Goal: Task Accomplishment & Management: Use online tool/utility

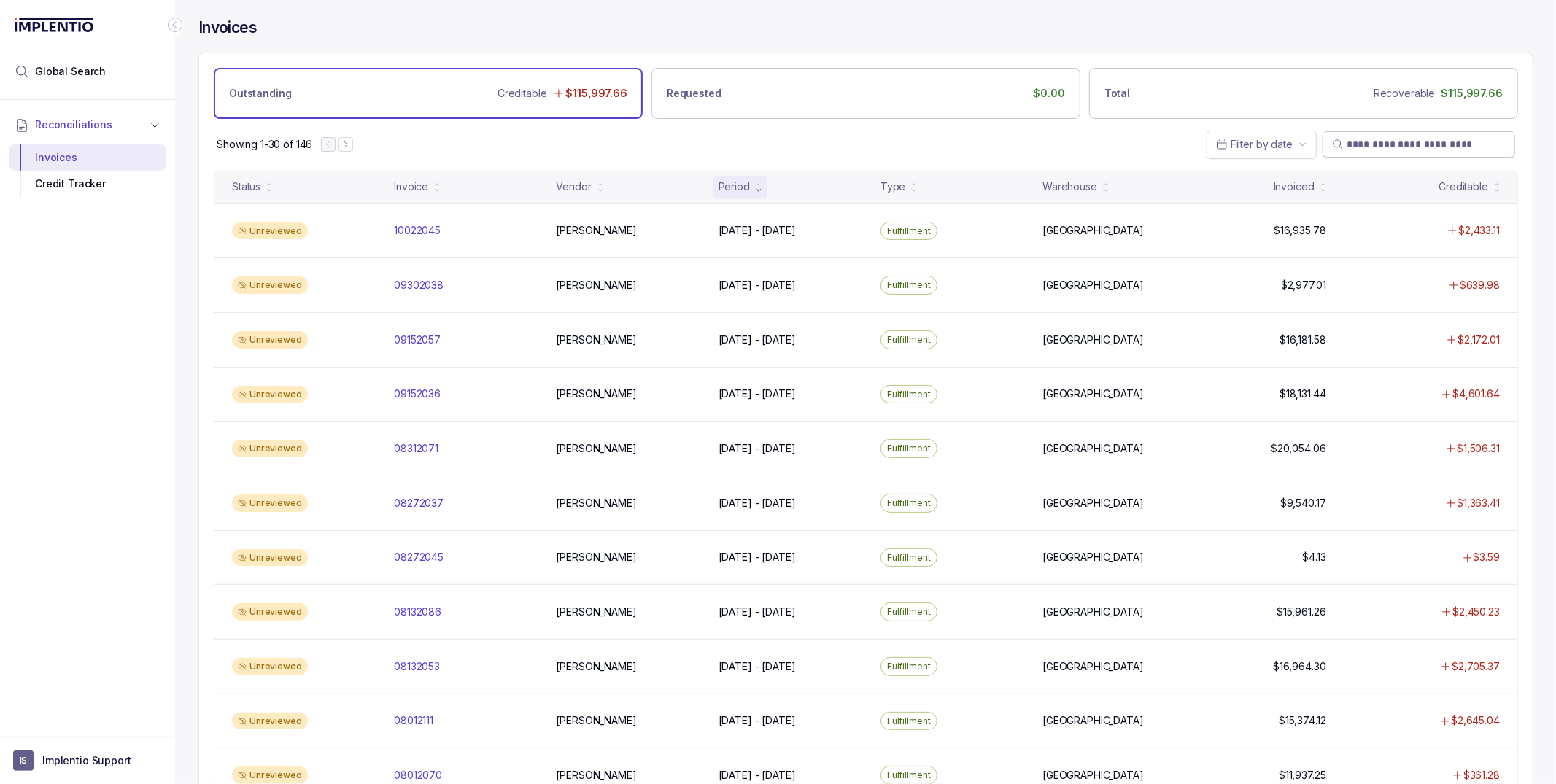
click at [1443, 145] on input "search" at bounding box center [1426, 144] width 159 height 15
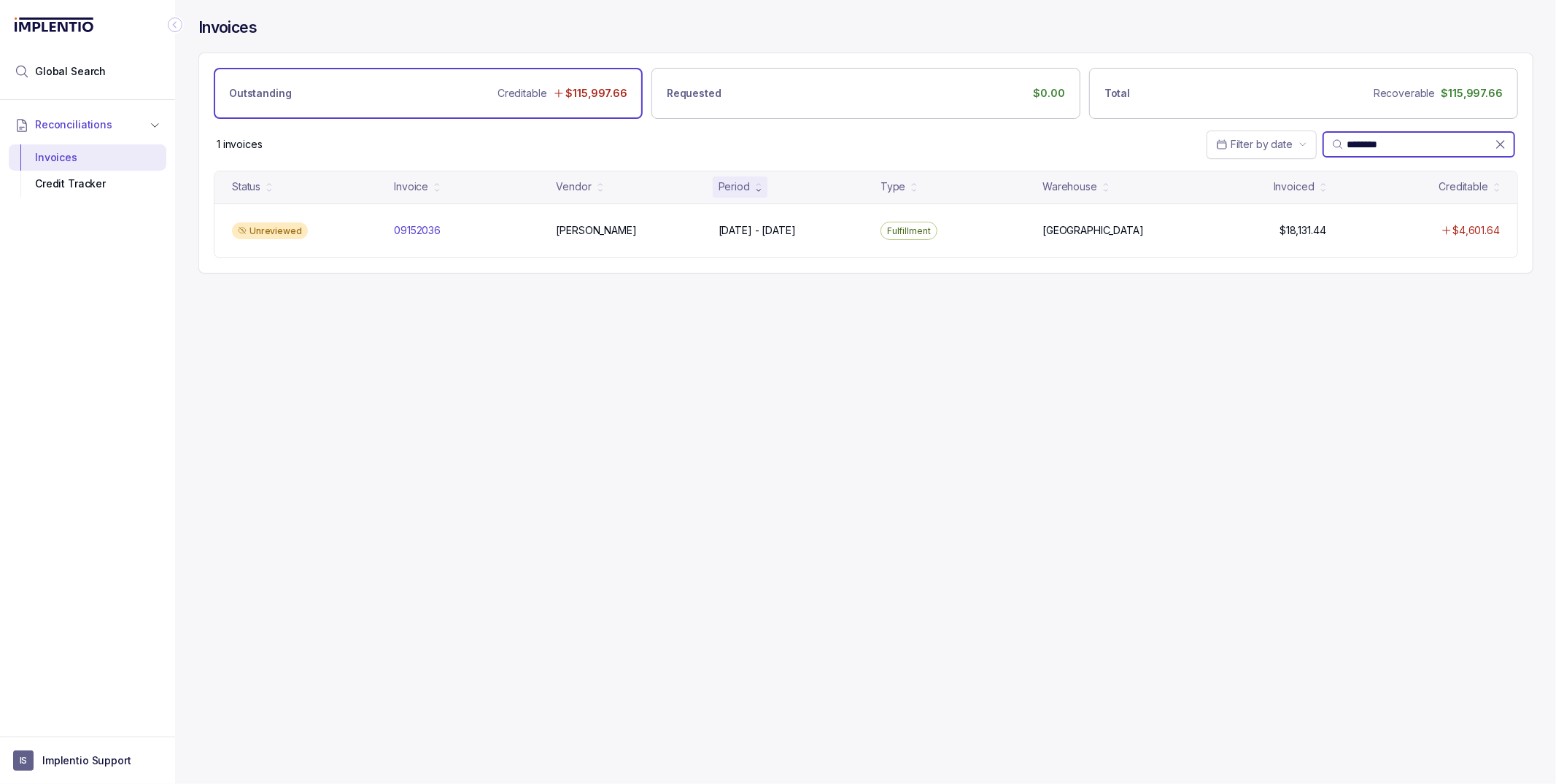
type input "********"
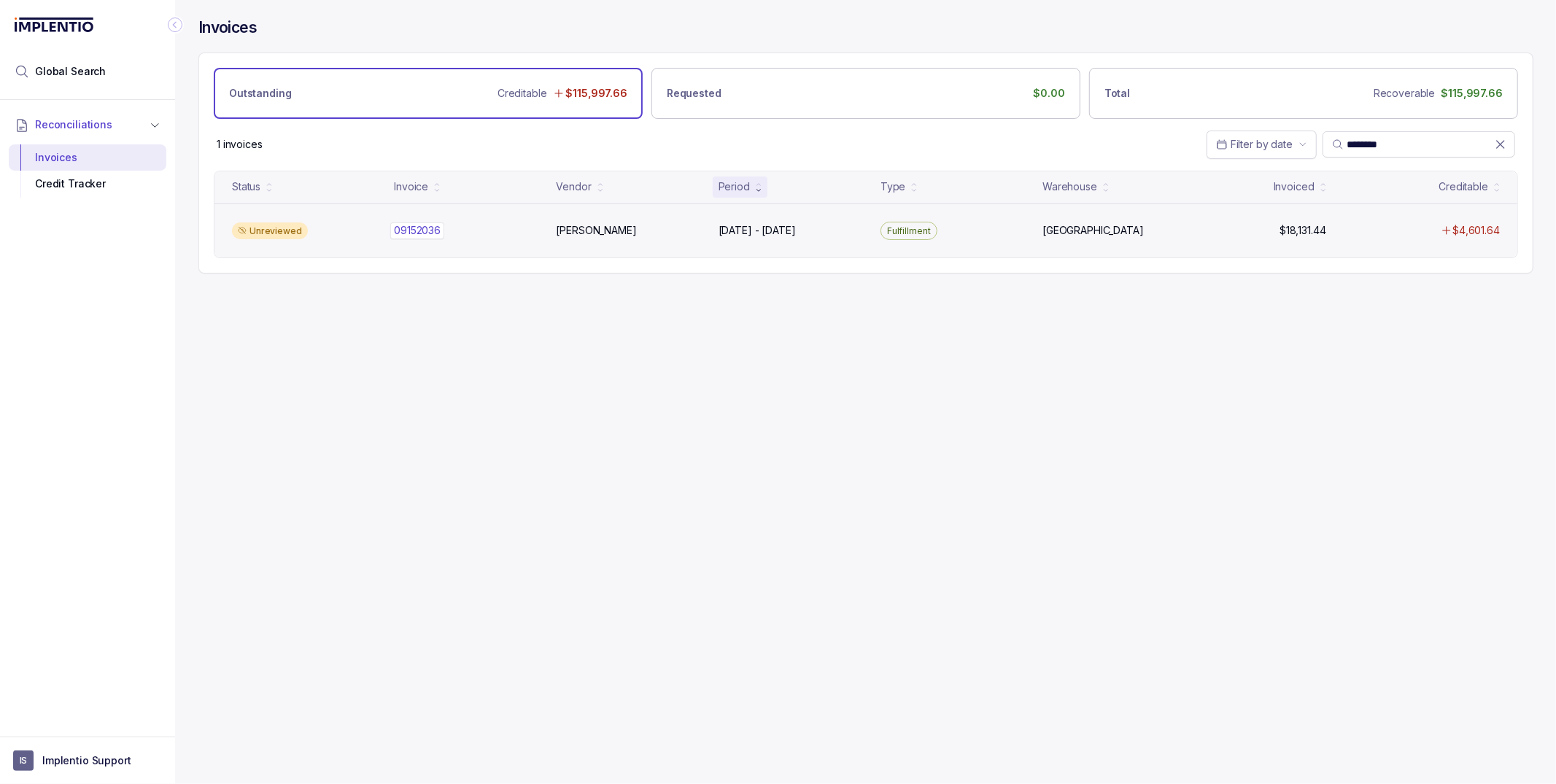
click at [416, 227] on p "09152036" at bounding box center [417, 231] width 54 height 16
click at [441, 243] on div "Unreviewed 09152036 09152036 [PERSON_NAME] [DATE] - [DATE] [DATE] - [DATE] Fulf…" at bounding box center [865, 231] width 1303 height 55
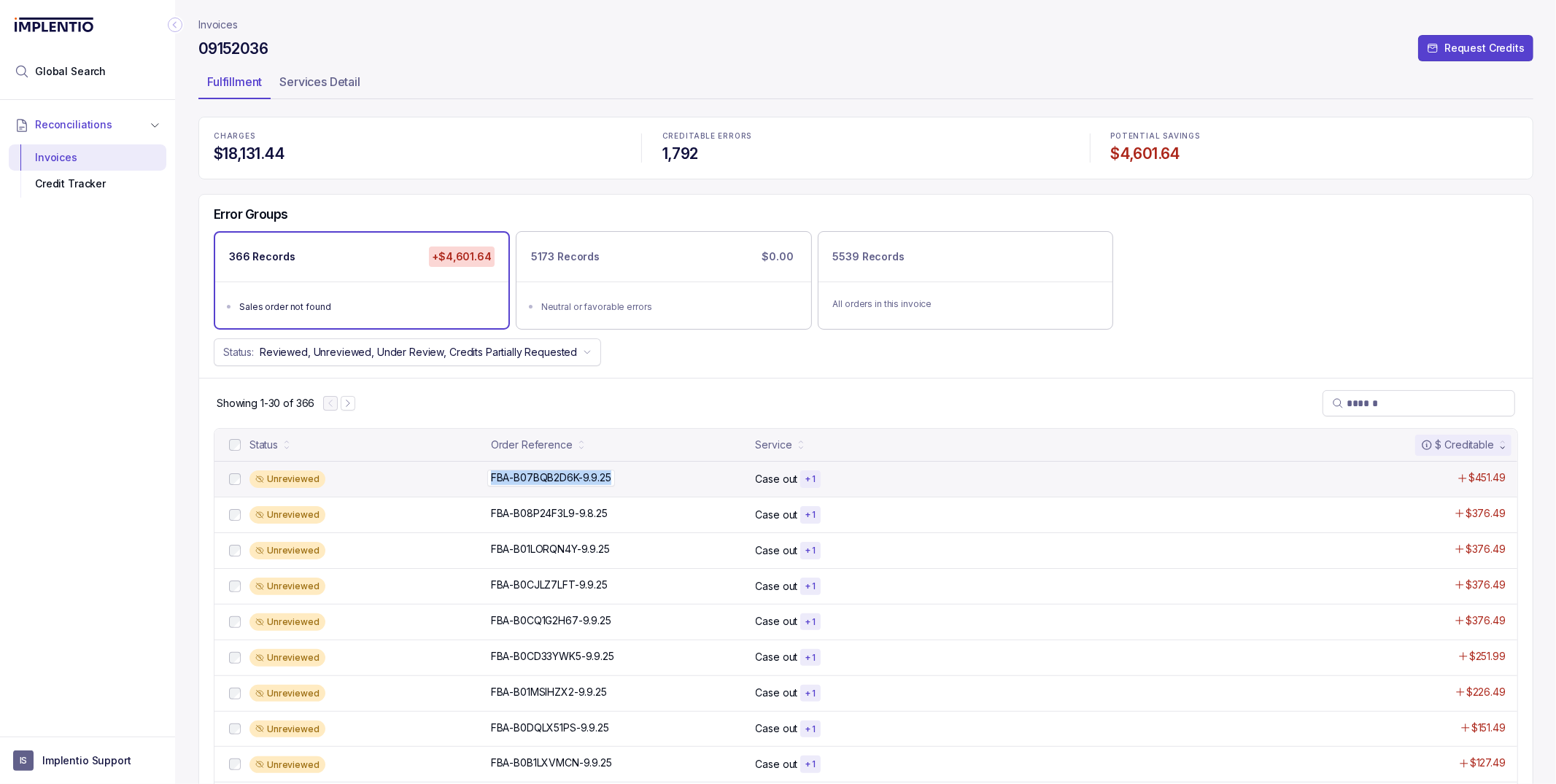
drag, startPoint x: 627, startPoint y: 477, endPoint x: 616, endPoint y: 483, distance: 12.5
click at [616, 483] on div "FBA-B07BQB2D6K-9.9.25 FBA-B07BQB2D6K-9.9.25" at bounding box center [619, 477] width 256 height 15
copy div "FBA-B07BQB2D6K-9.9.25"
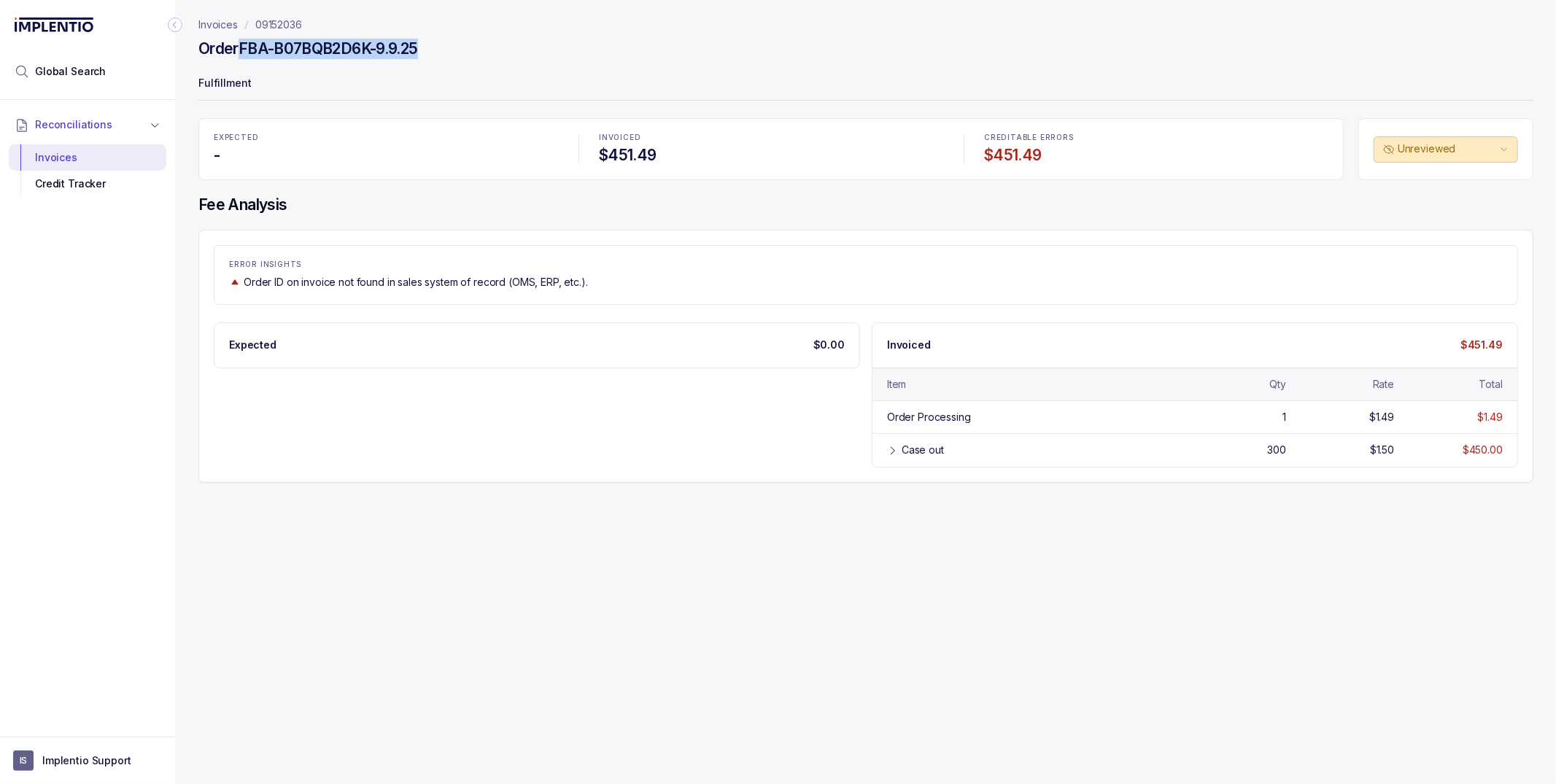
drag, startPoint x: 448, startPoint y: 43, endPoint x: 242, endPoint y: 50, distance: 206.1
click at [242, 50] on div "Order FBA-B07BQB2D6K-9.9.25" at bounding box center [865, 51] width 1335 height 26
copy h4 "FBA-B07BQB2D6K-9.9.25"
click at [264, 26] on p "09152036" at bounding box center [278, 25] width 47 height 15
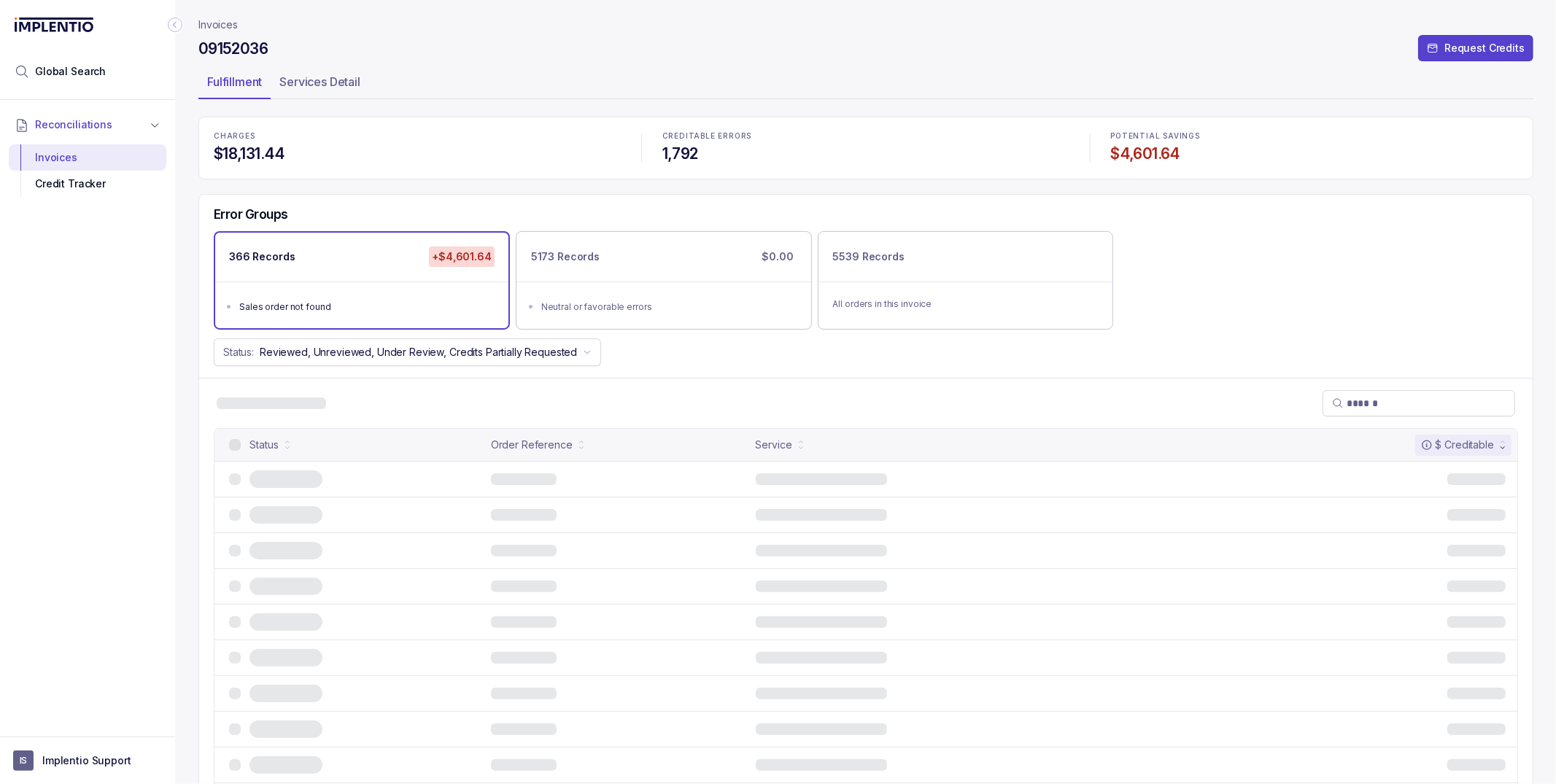
click at [274, 20] on nav "Invoices" at bounding box center [865, 25] width 1335 height 15
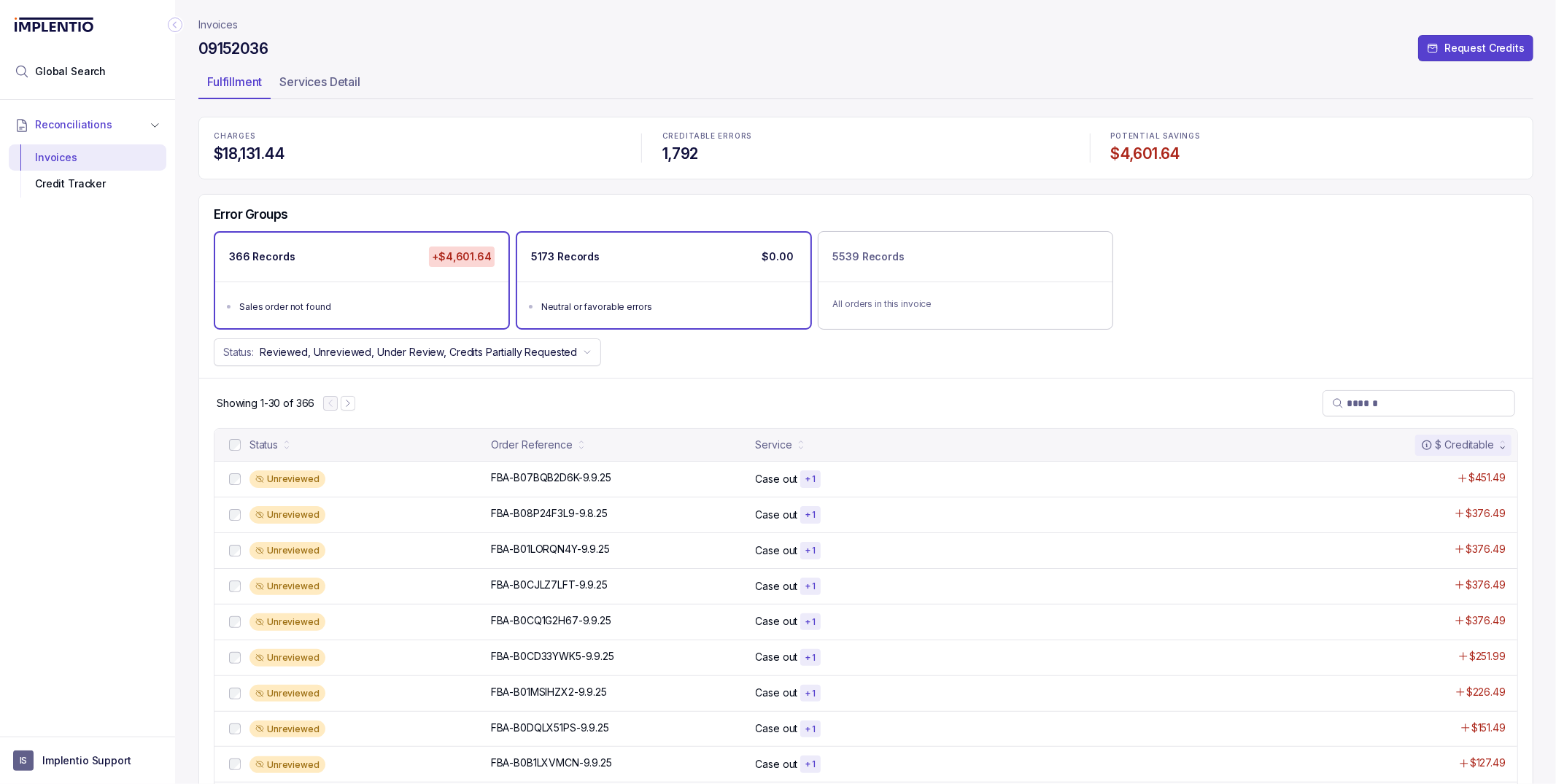
click at [674, 295] on ul "Neutral or favorable errors" at bounding box center [664, 305] width 293 height 47
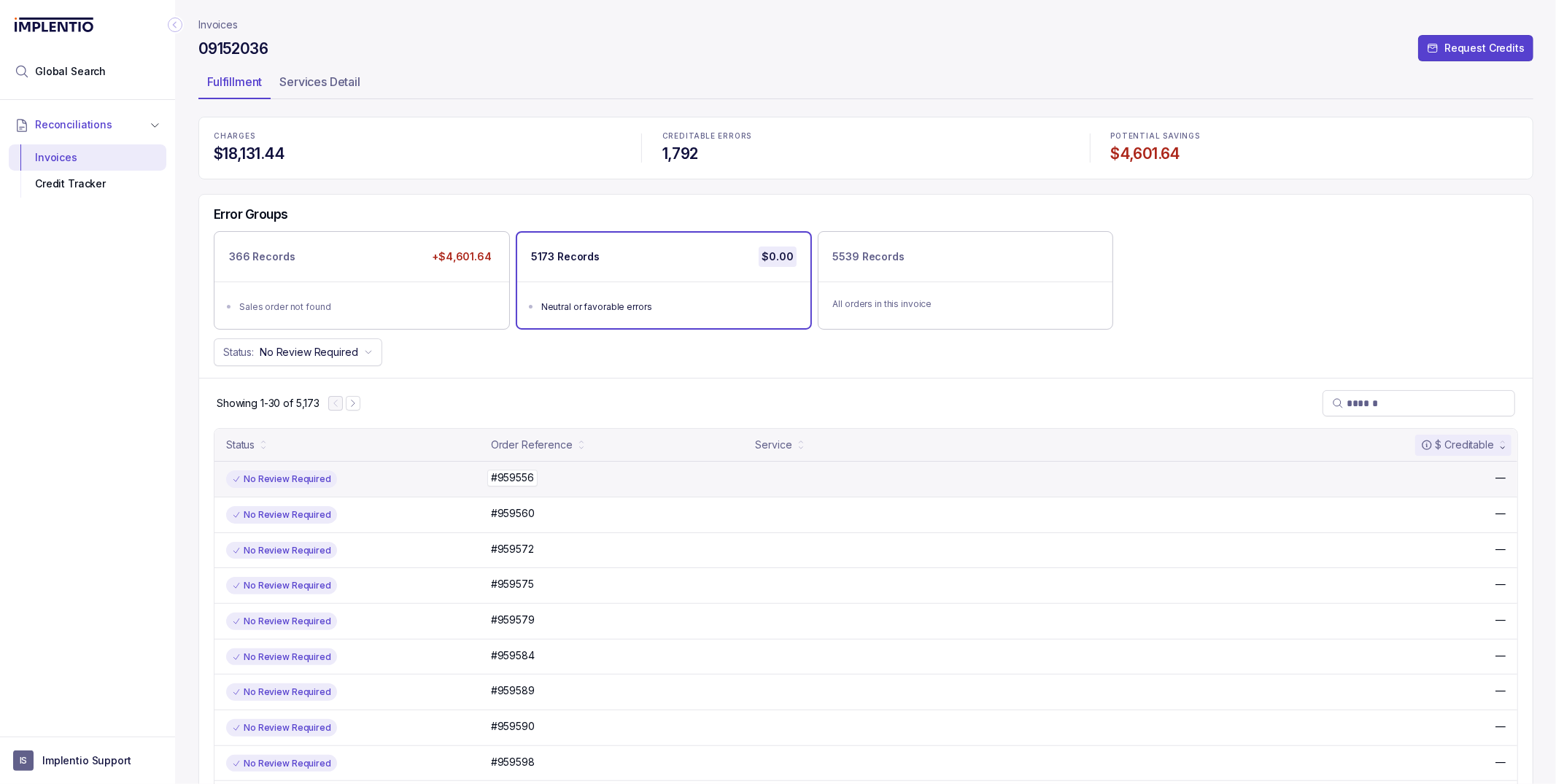
click at [615, 483] on div "#959556 #959556" at bounding box center [619, 477] width 256 height 15
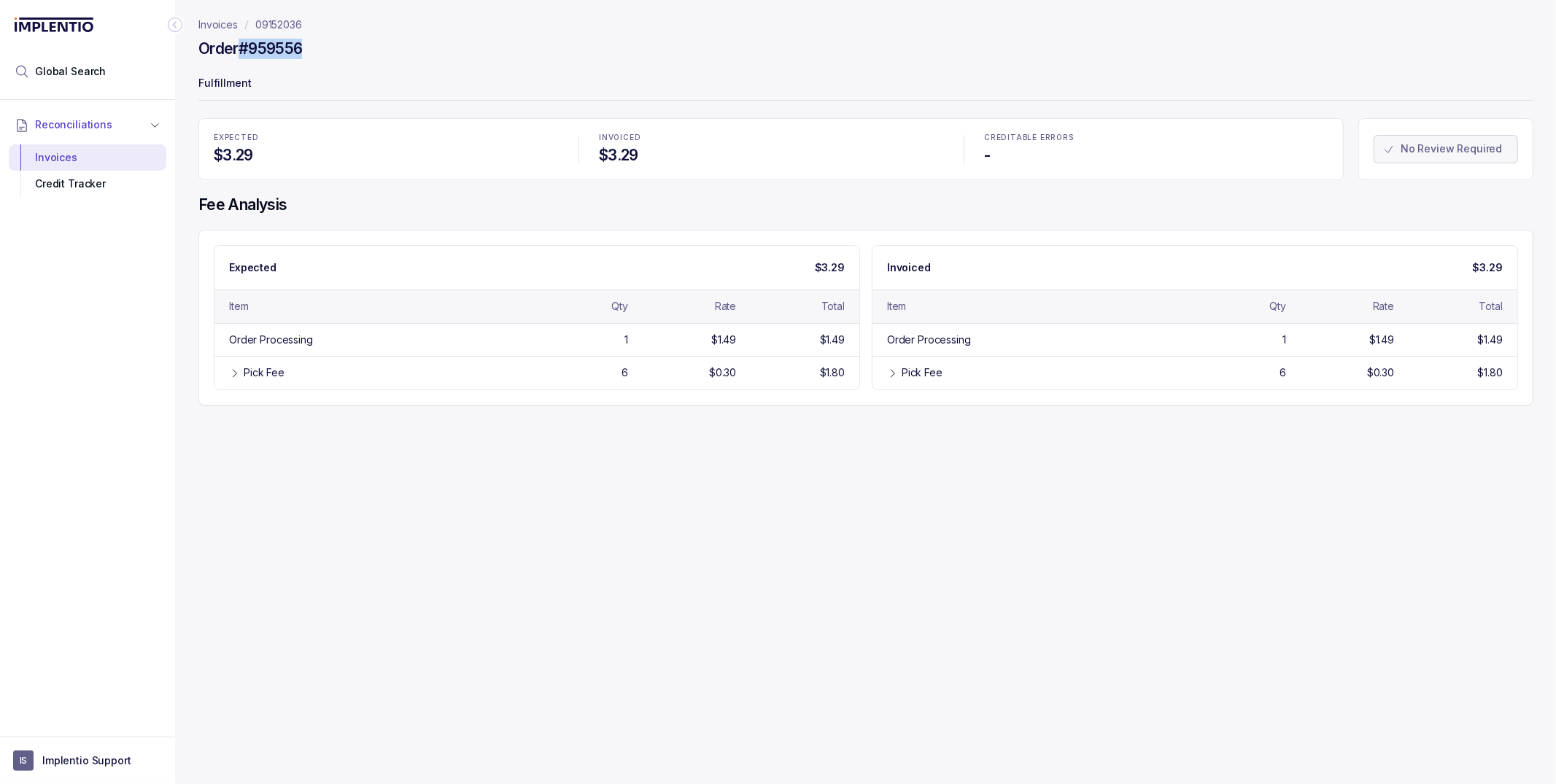
drag, startPoint x: 321, startPoint y: 56, endPoint x: 245, endPoint y: 55, distance: 76.0
click at [245, 55] on div "Order #959556" at bounding box center [865, 51] width 1335 height 26
copy h4 "#959556"
click at [283, 25] on p "09152036" at bounding box center [278, 25] width 47 height 15
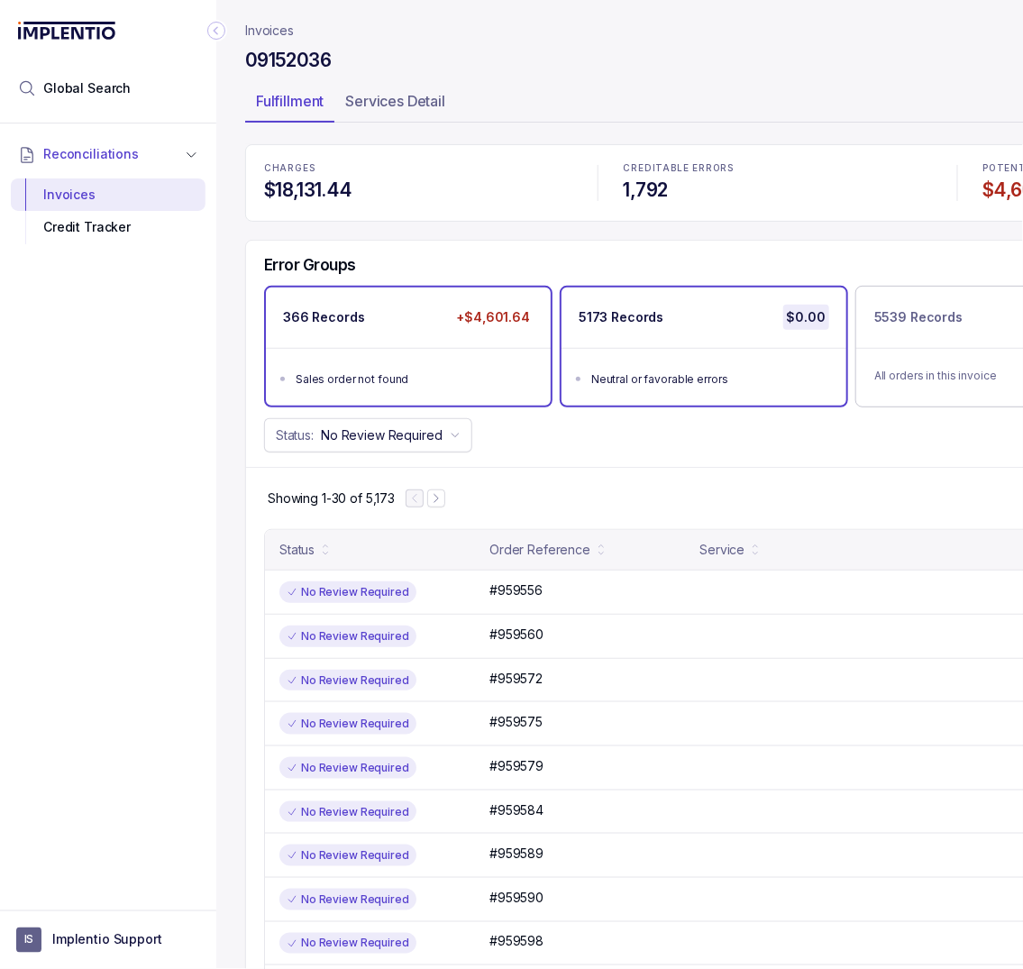
click at [325, 362] on ul "Sales order not found" at bounding box center [408, 377] width 285 height 58
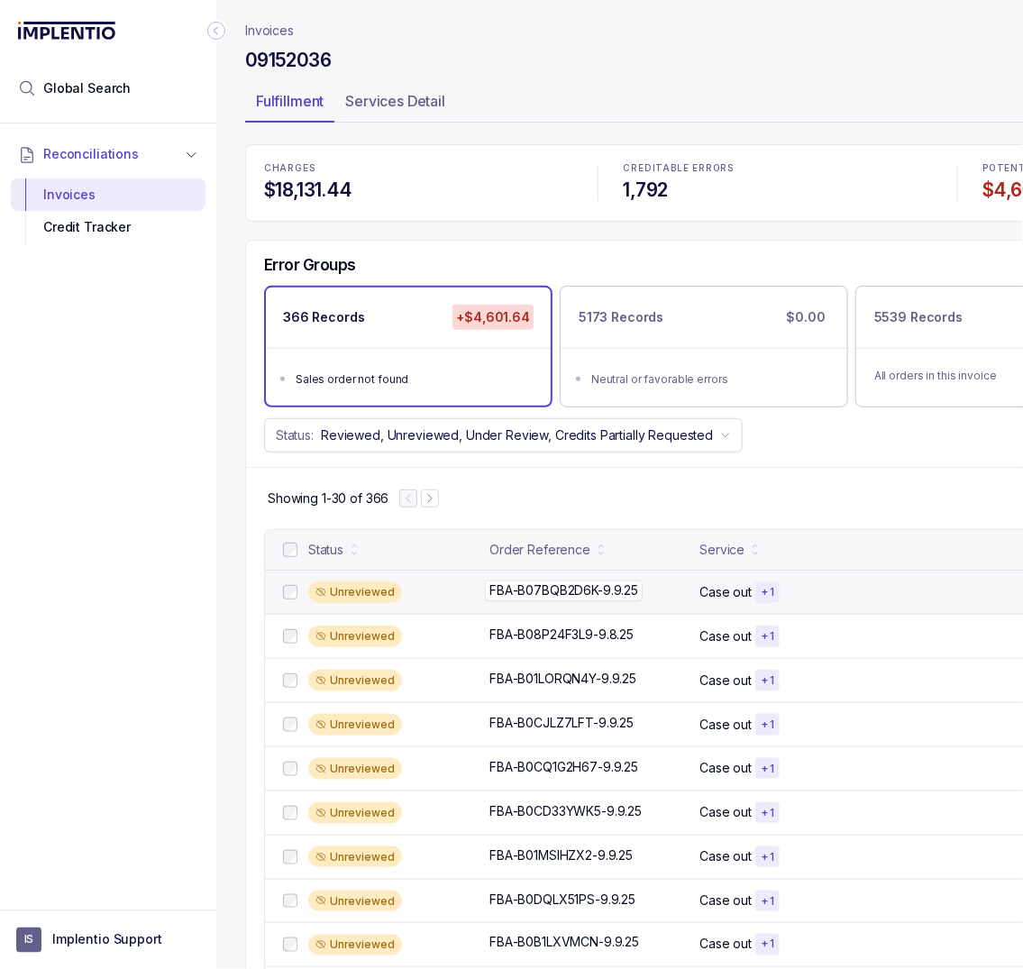
click at [620, 587] on div "FBA-B07BQB2D6K-9.9.25 FBA-B07BQB2D6K-9.9.25" at bounding box center [563, 590] width 149 height 18
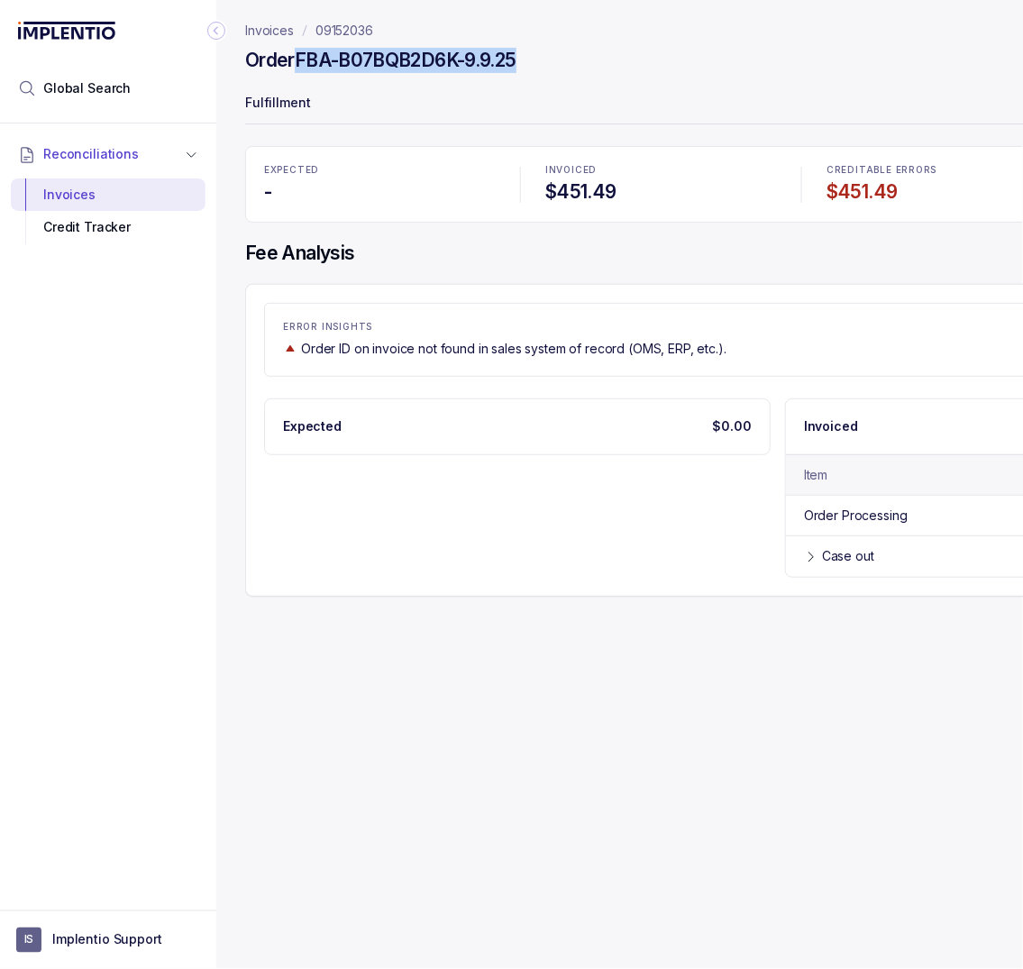
drag, startPoint x: 544, startPoint y: 61, endPoint x: 301, endPoint y: 56, distance: 243.3
click at [301, 56] on div "Order FBA-B07BQB2D6K-9.9.25" at bounding box center [777, 63] width 1065 height 32
copy h4 "FBA-B07BQB2D6K-9.9.25"
click at [341, 19] on header "Invoices 09152036 Order FBA-B07BQB2D6K-9.9.25 Fulfillment" at bounding box center [777, 73] width 1065 height 146
click at [341, 28] on p "09152036" at bounding box center [344, 31] width 58 height 18
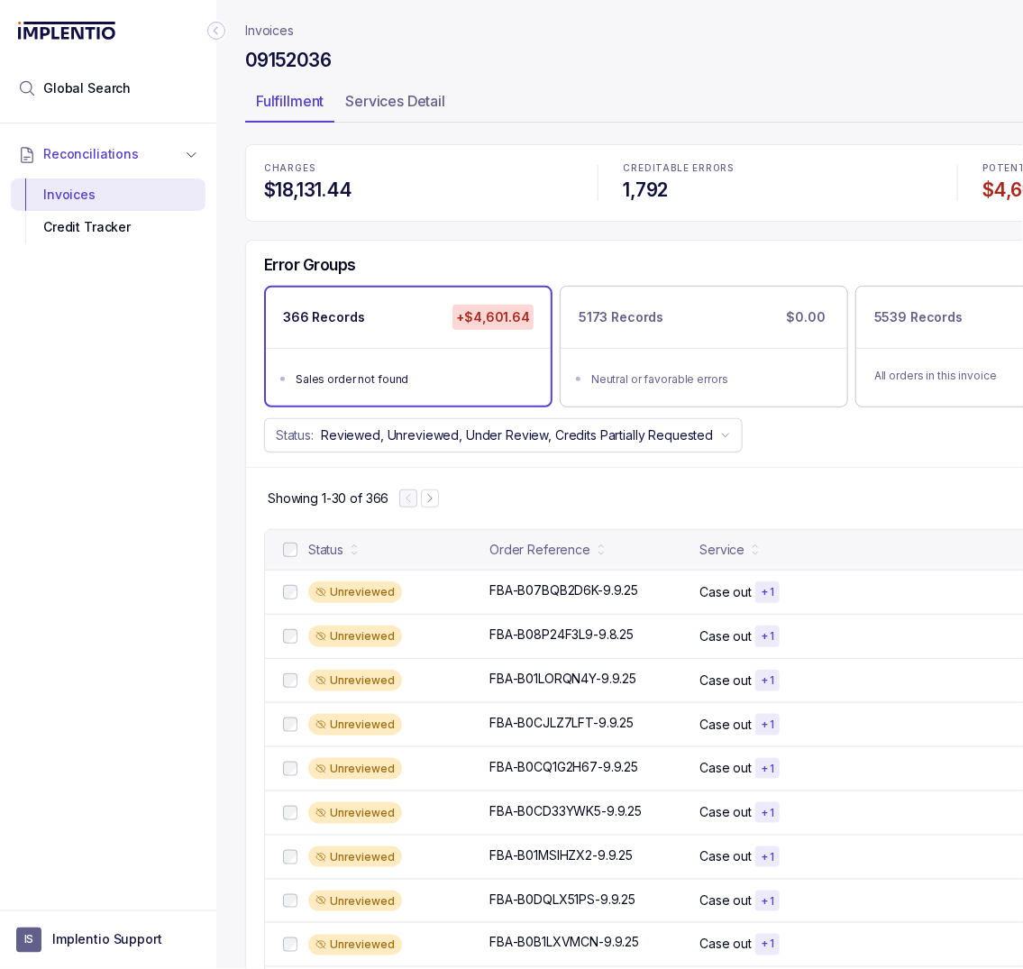
click at [433, 525] on div "Showing 1-30 of 366" at bounding box center [777, 498] width 1063 height 62
click at [433, 491] on button "Next Page" at bounding box center [430, 498] width 18 height 18
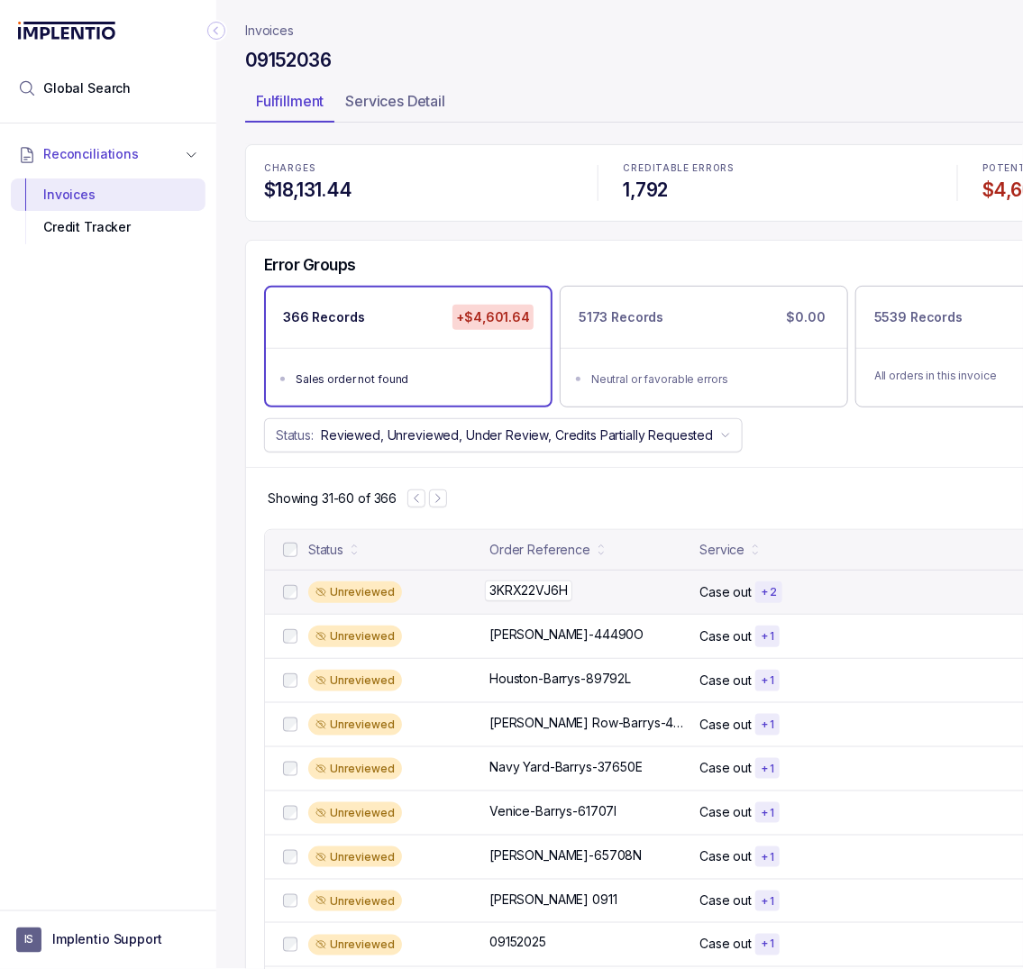
click at [542, 590] on div "3KRX22VJ6H 3KRX22VJ6H" at bounding box center [528, 590] width 78 height 18
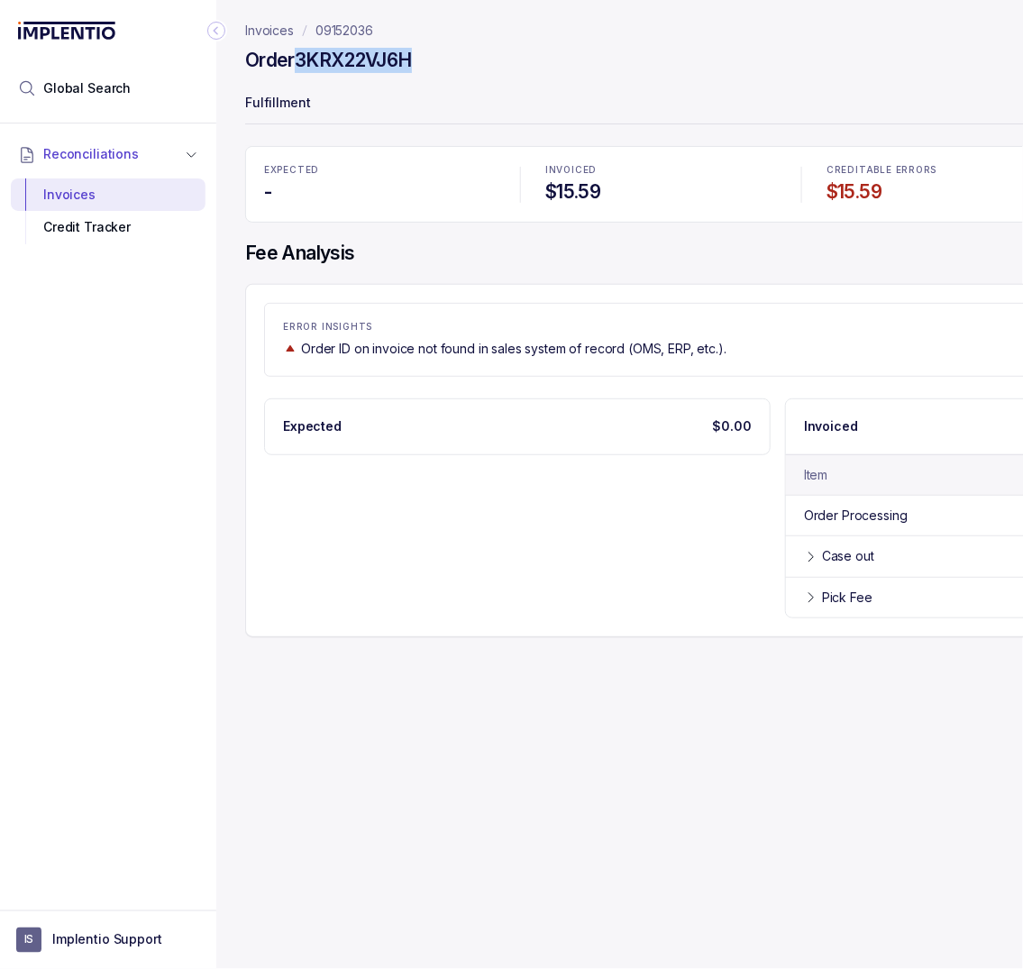
drag, startPoint x: 430, startPoint y: 59, endPoint x: 304, endPoint y: 59, distance: 126.1
click at [304, 59] on div "Order 3KRX22VJ6H" at bounding box center [777, 63] width 1065 height 32
copy h4 "3KRX22VJ6H"
click at [345, 37] on p "09152036" at bounding box center [344, 31] width 58 height 18
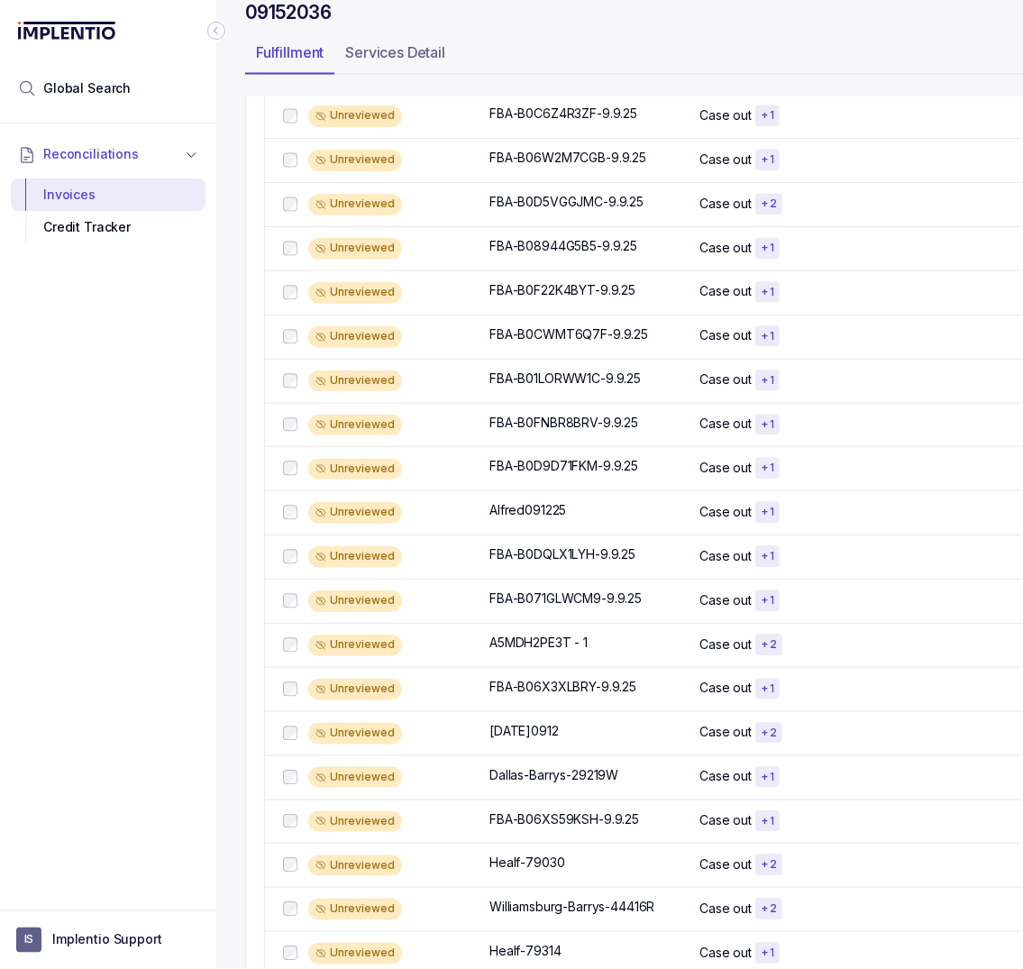
scroll to position [924, 0]
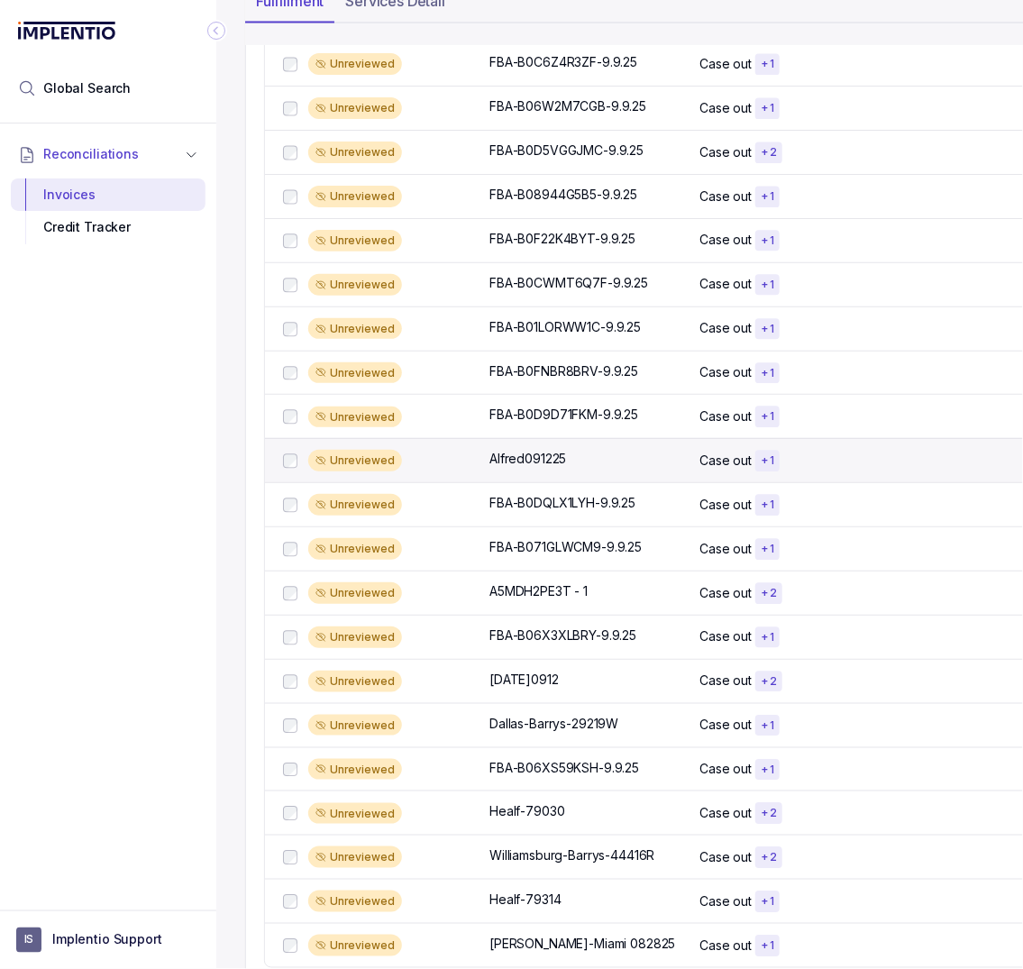
click at [437, 461] on div "Unreviewed" at bounding box center [393, 461] width 170 height 22
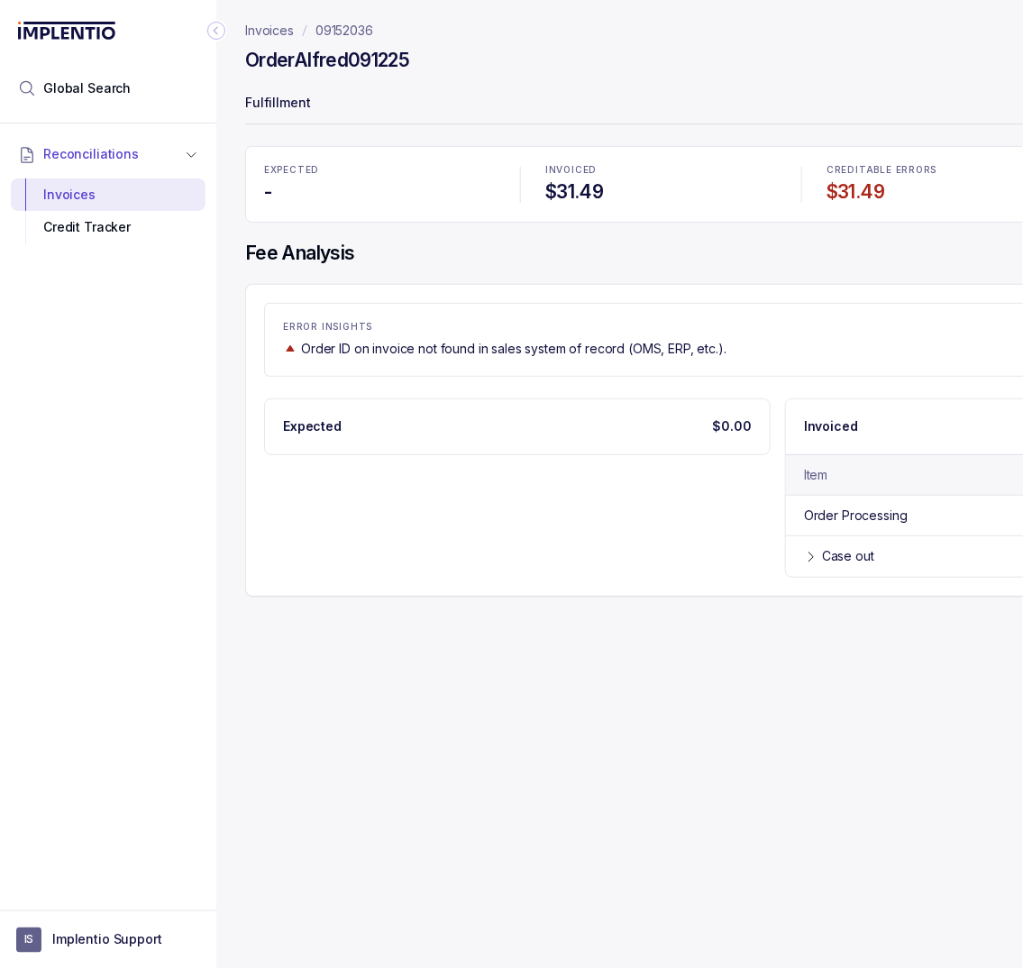
click at [365, 52] on h4 "Order Alfred091225" at bounding box center [327, 60] width 164 height 25
copy h4 "Alfred091225"
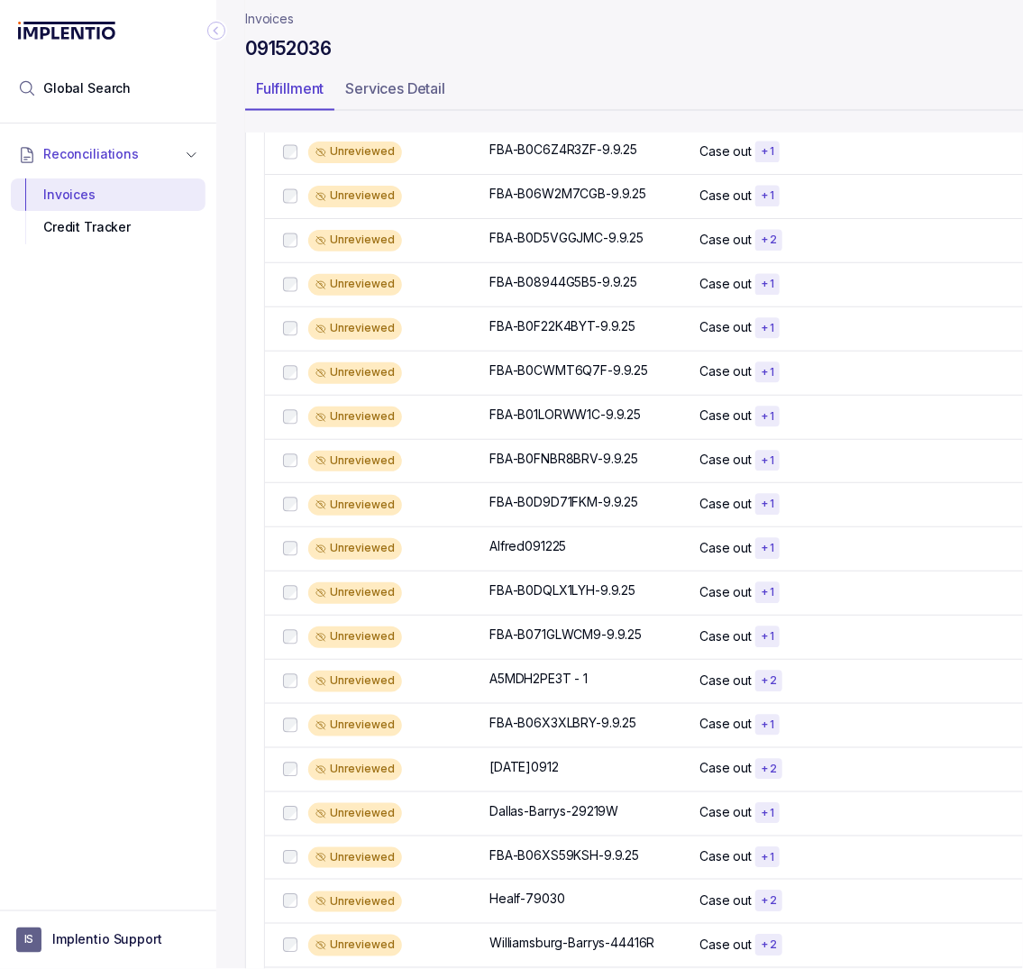
scroll to position [868, 0]
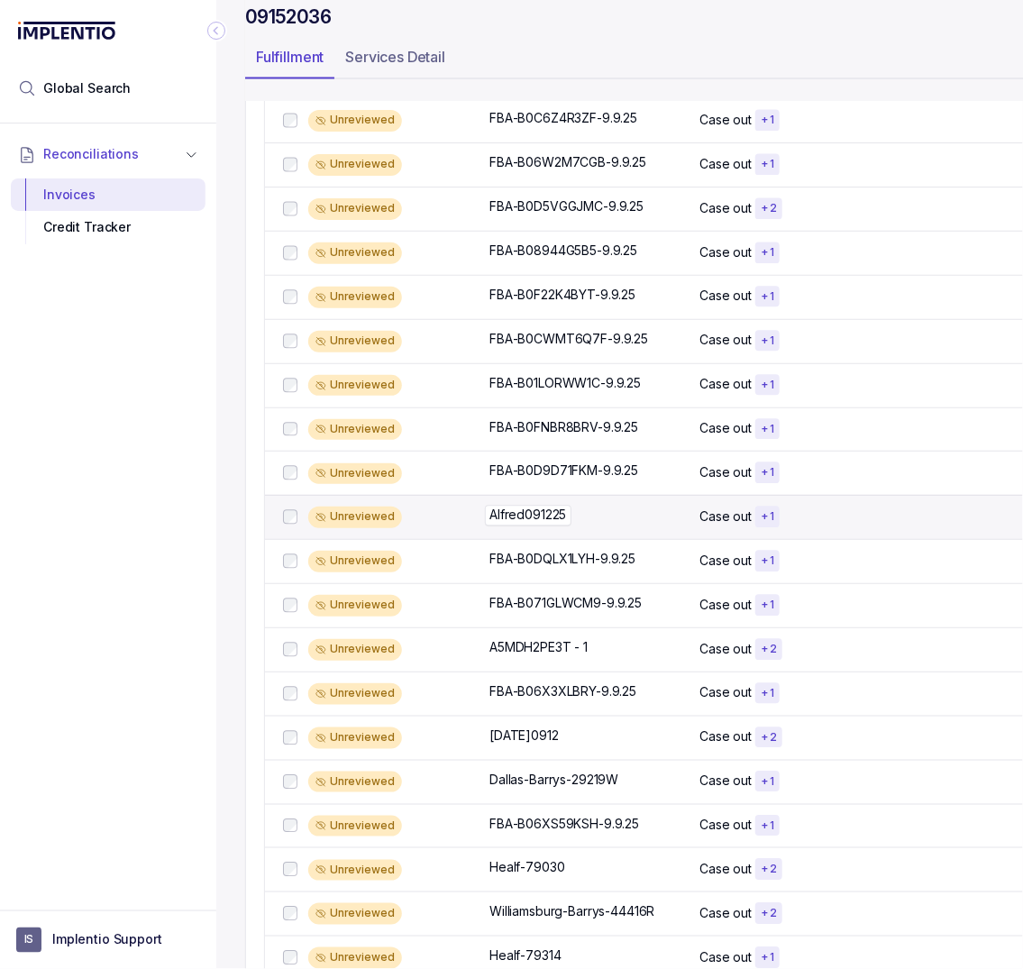
click at [493, 524] on p "Alfred091225" at bounding box center [528, 515] width 86 height 20
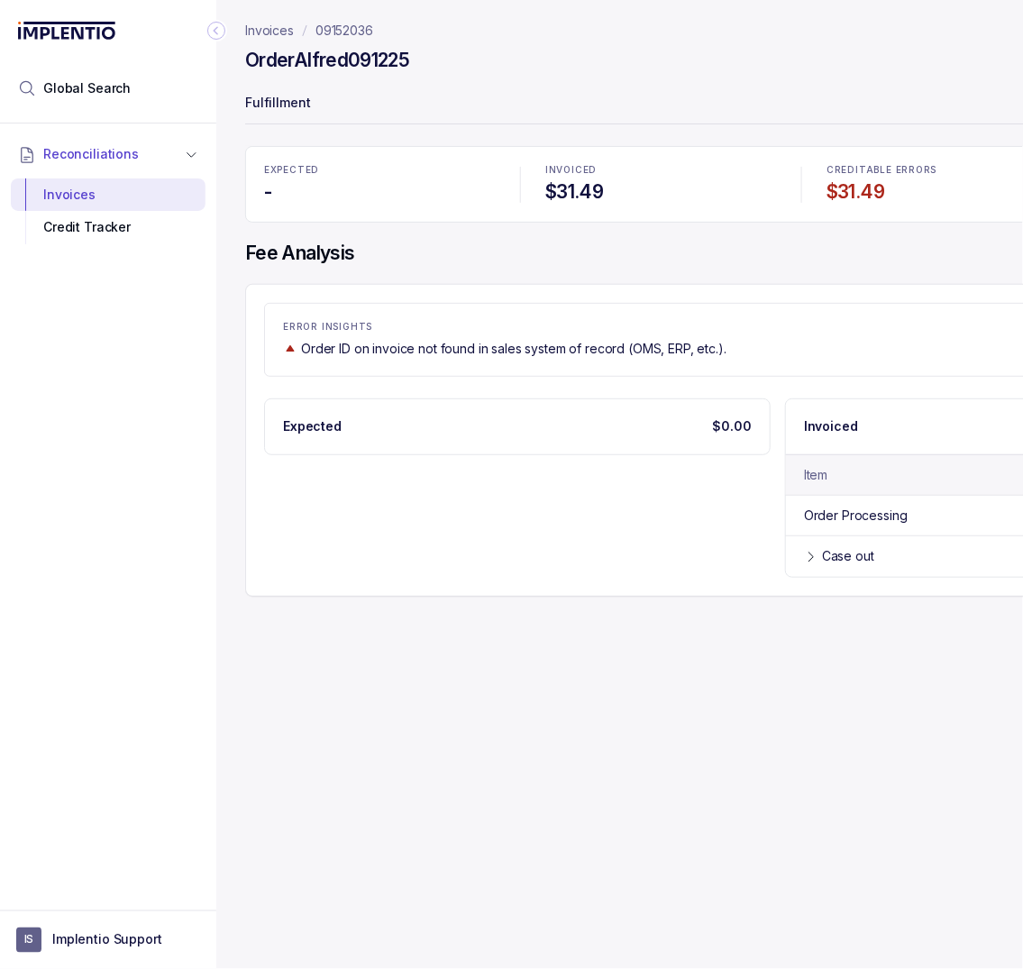
click at [357, 34] on p "09152036" at bounding box center [344, 31] width 58 height 18
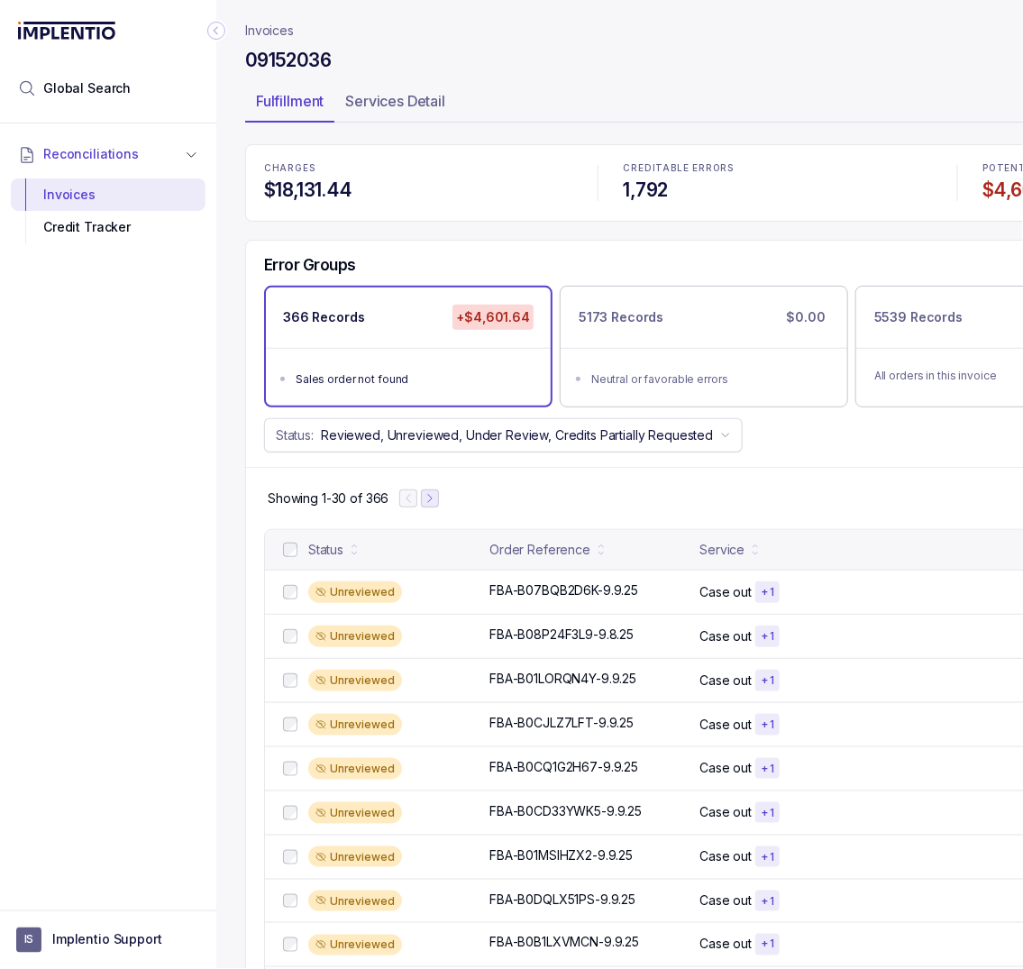
click at [438, 502] on button "Next Page" at bounding box center [430, 498] width 18 height 18
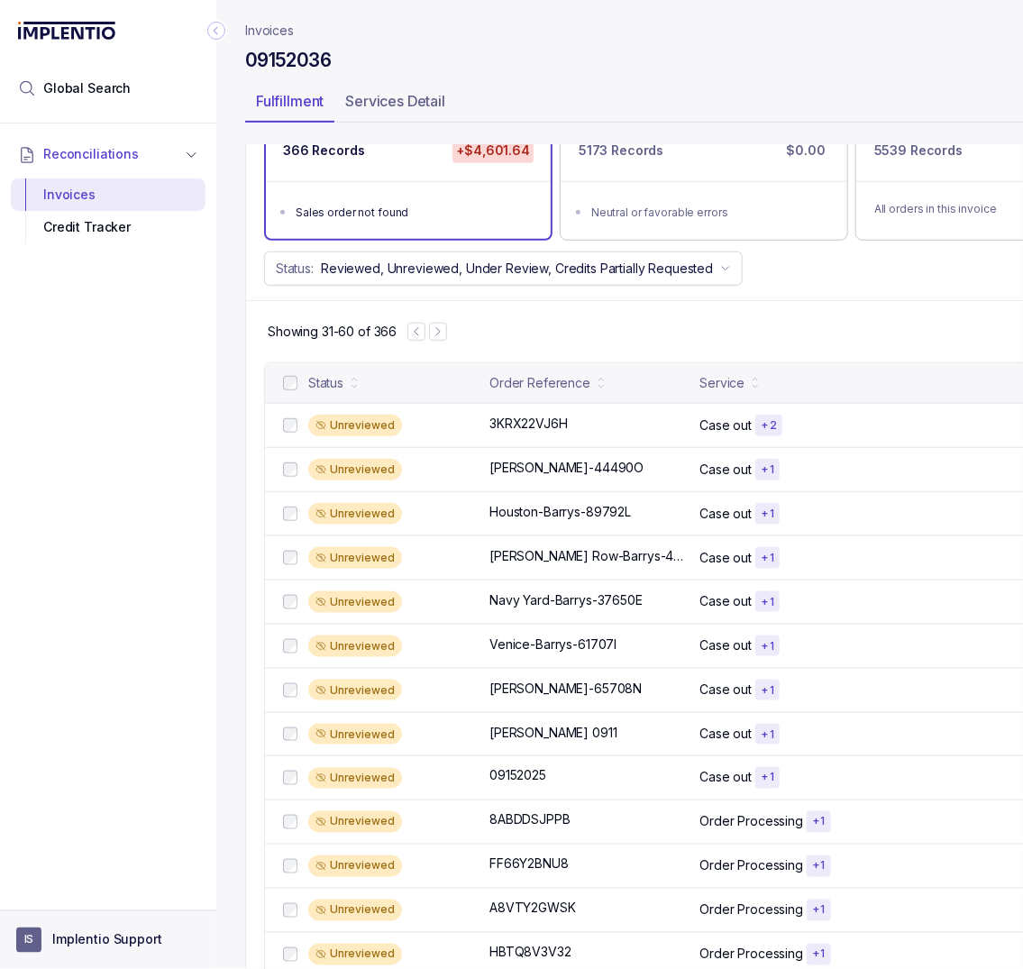
scroll to position [151, 0]
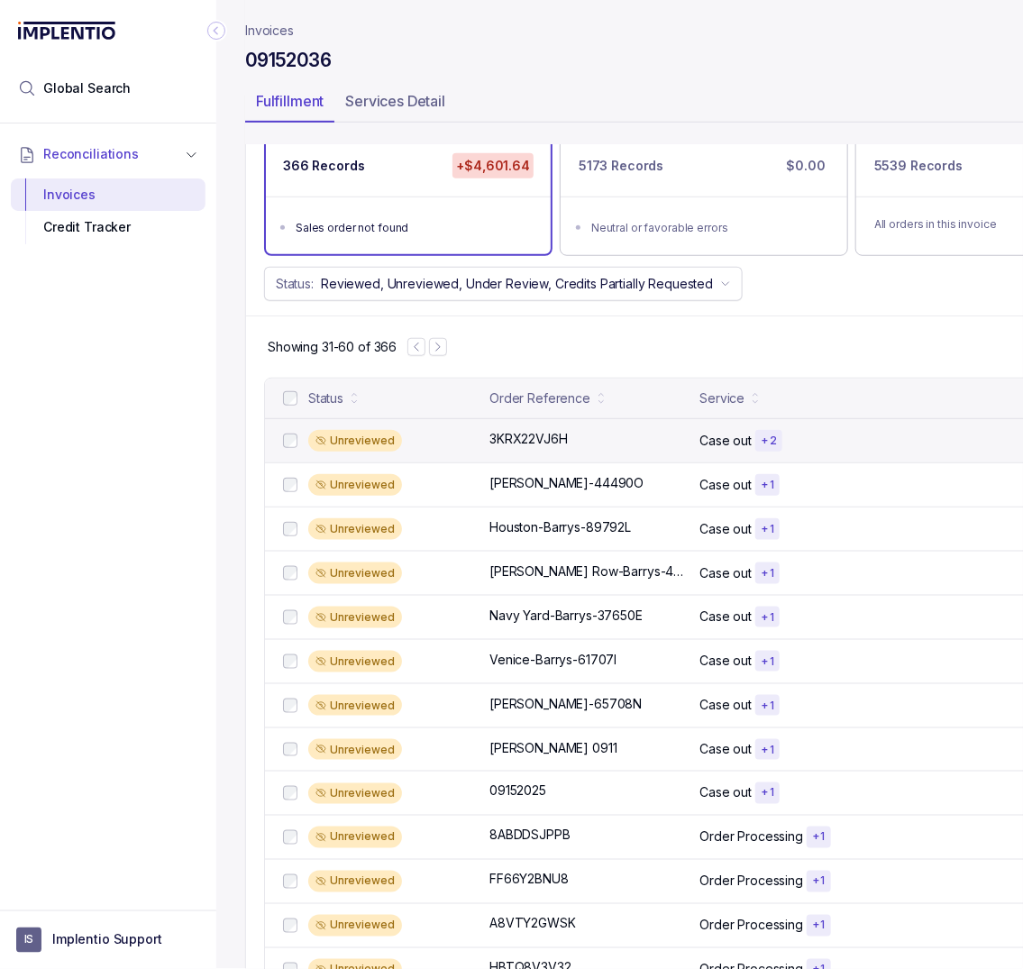
click at [480, 451] on div "Unreviewed 3KRX22VJ6H 3KRX22VJ6H Case out + 2 $15.59" at bounding box center [777, 440] width 1025 height 44
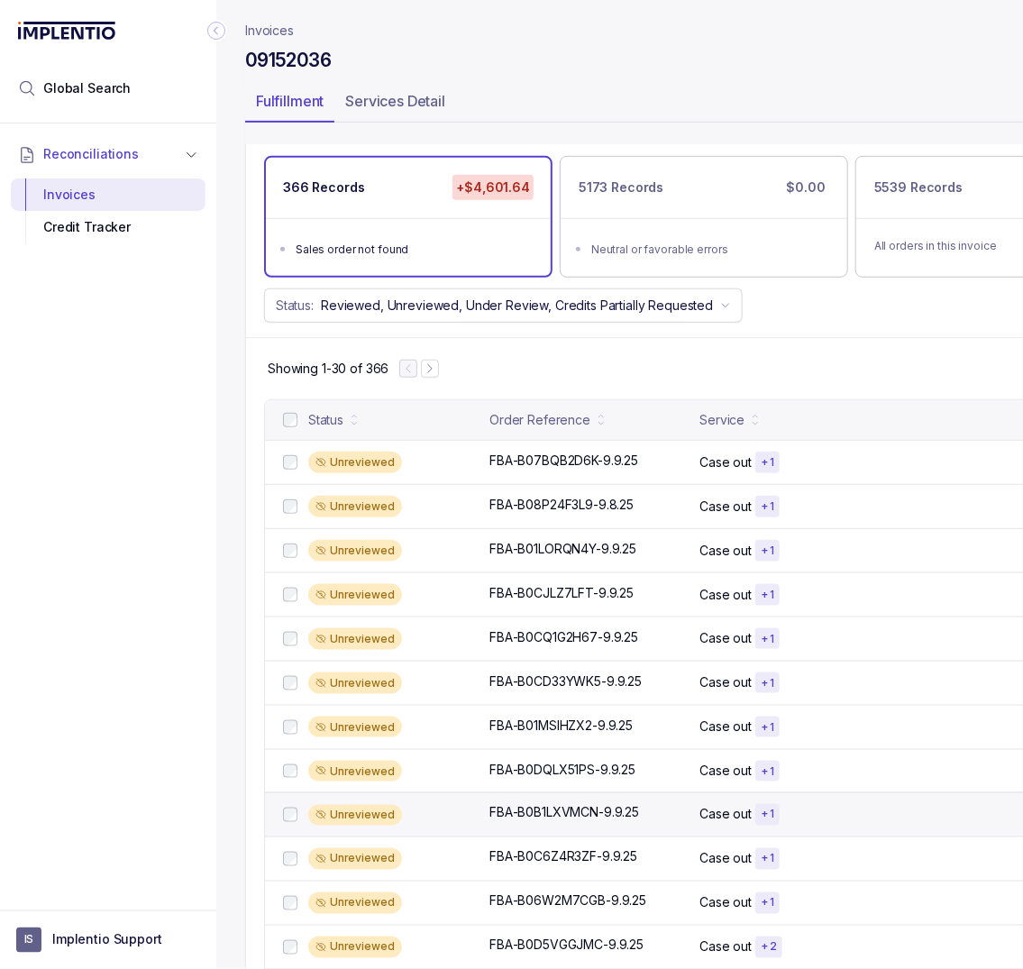
scroll to position [2, 0]
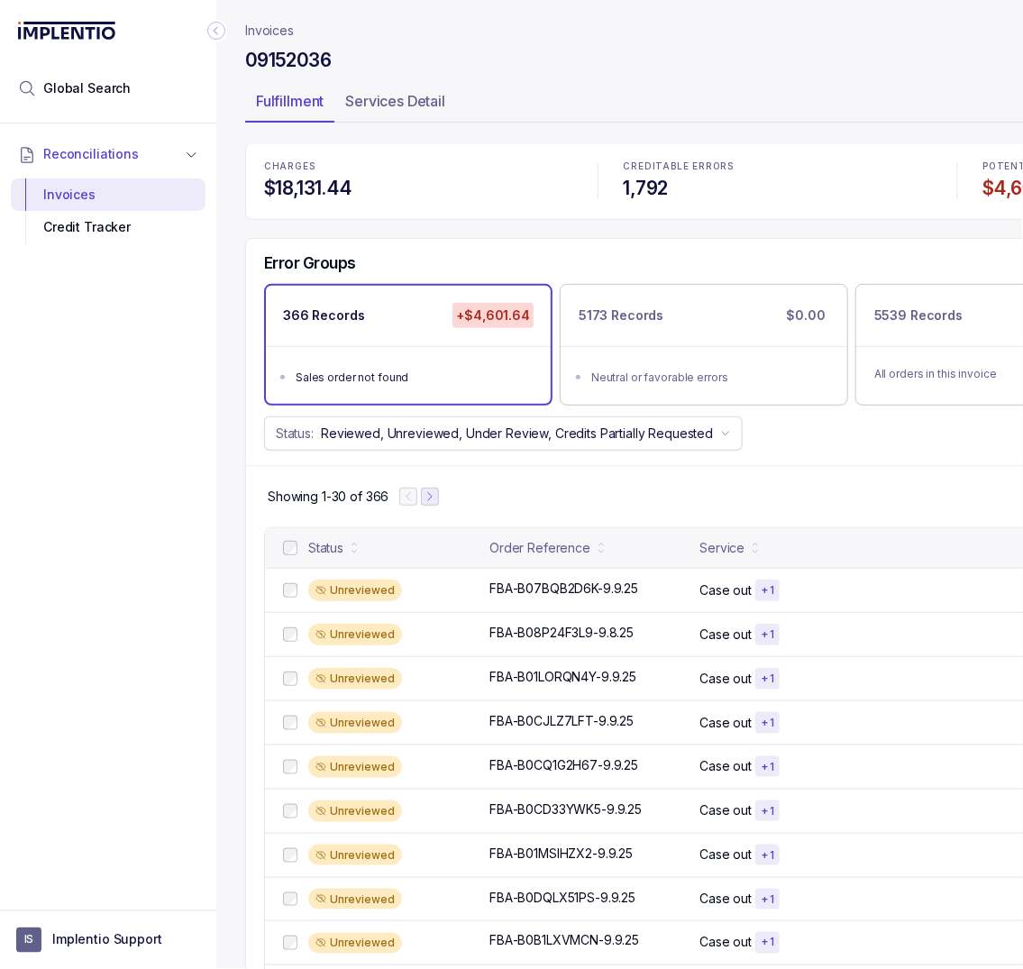
click at [428, 503] on icon "Next Page" at bounding box center [429, 496] width 13 height 13
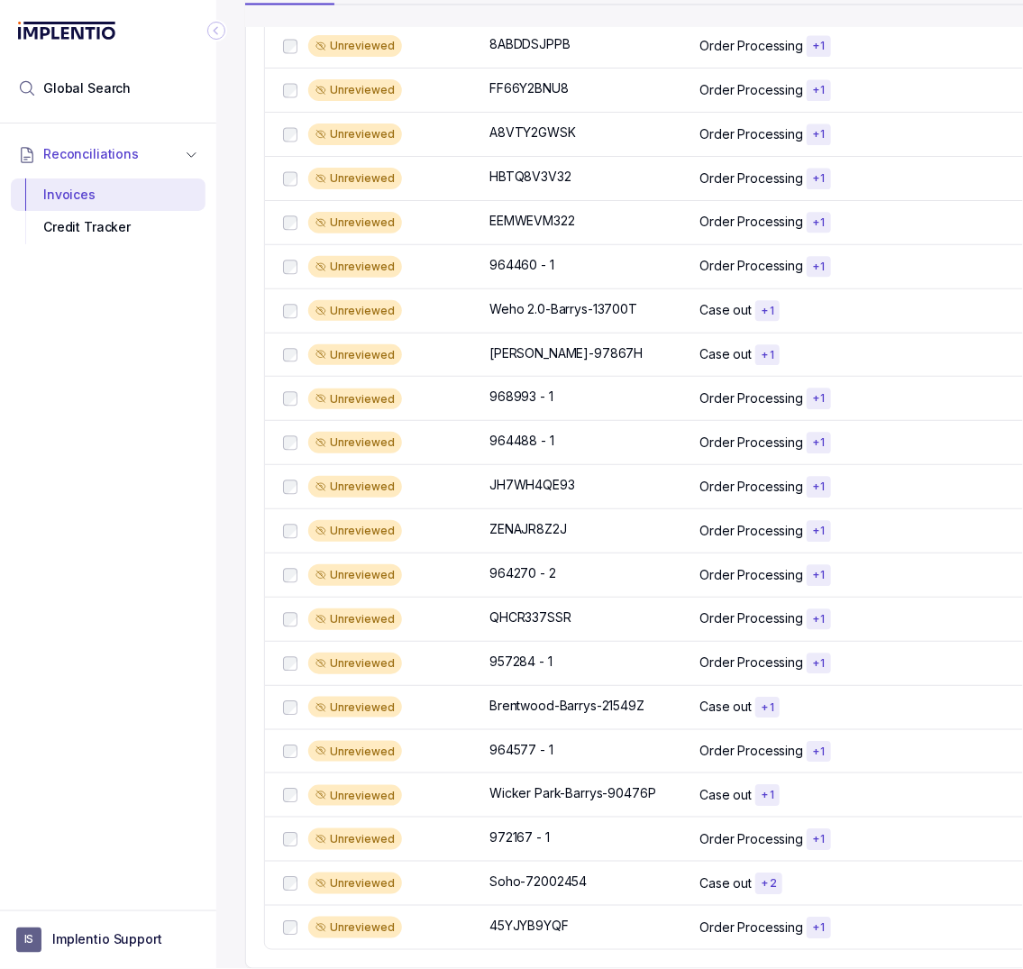
scroll to position [962, 0]
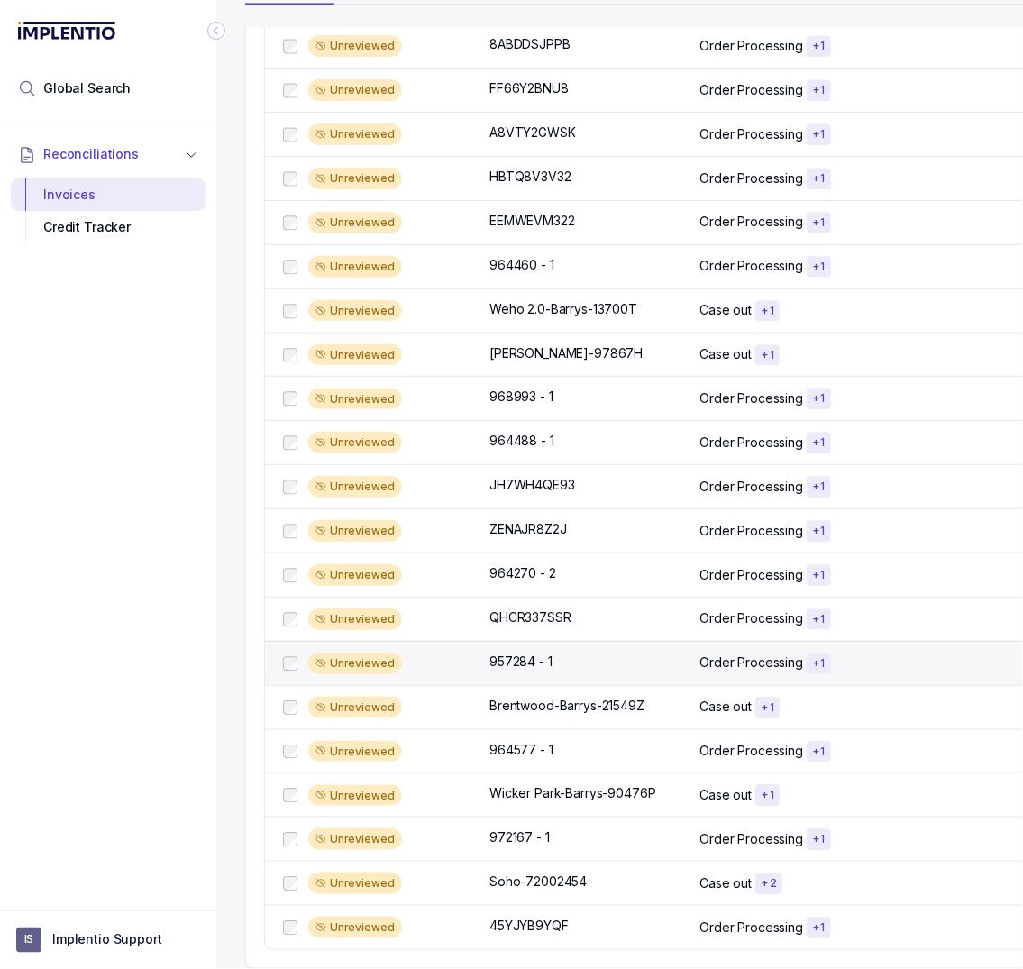
click at [430, 652] on div "Unreviewed" at bounding box center [393, 663] width 170 height 22
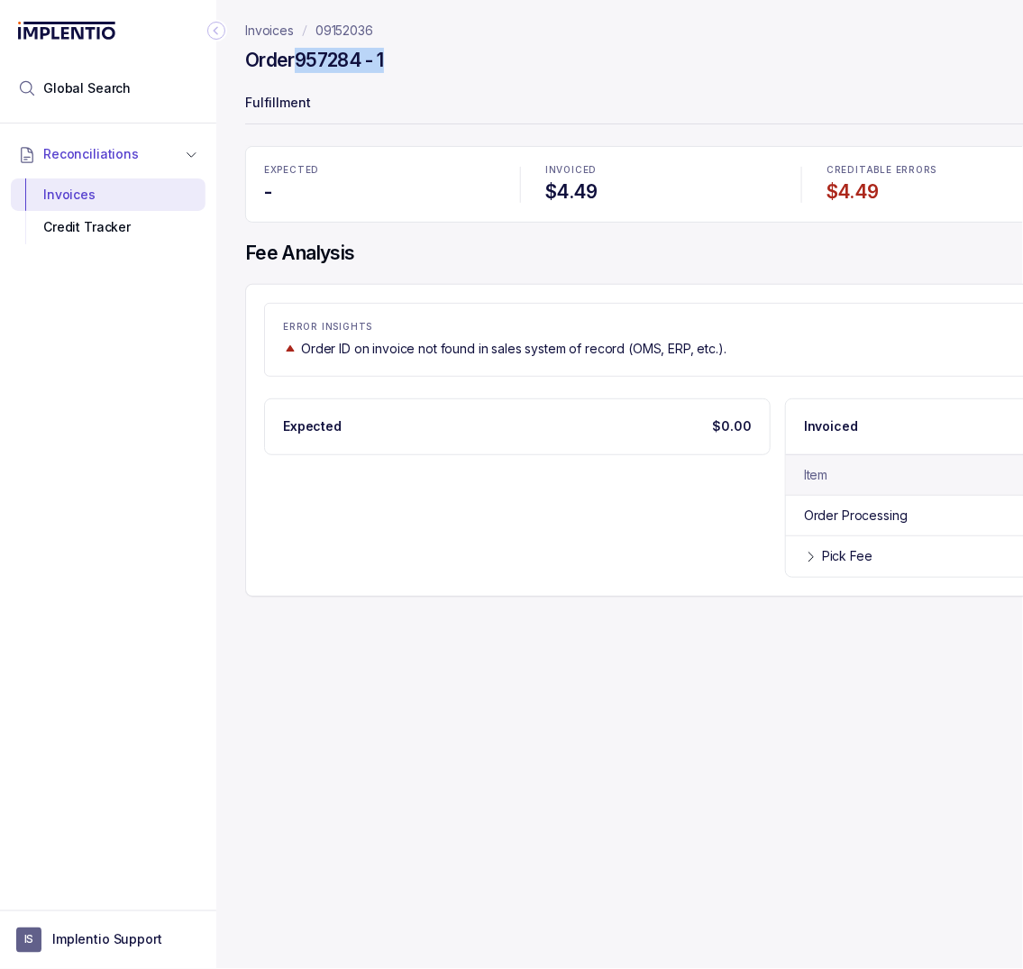
drag, startPoint x: 395, startPoint y: 59, endPoint x: 299, endPoint y: 59, distance: 95.5
click at [299, 59] on div "Order 957284 - 1" at bounding box center [777, 63] width 1065 height 32
copy h4 "957284 - 1"
click at [345, 23] on p "09152036" at bounding box center [344, 31] width 58 height 18
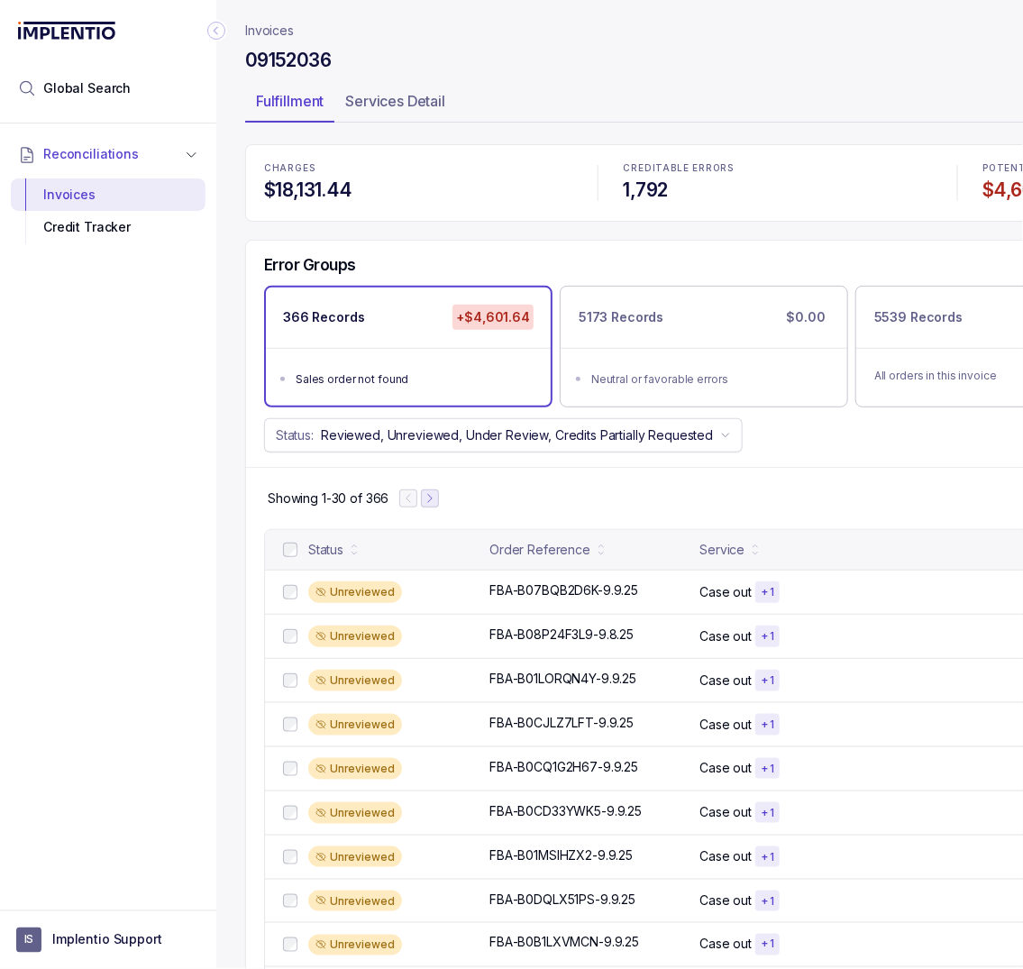
click at [433, 498] on icon "Next Page" at bounding box center [429, 498] width 13 height 13
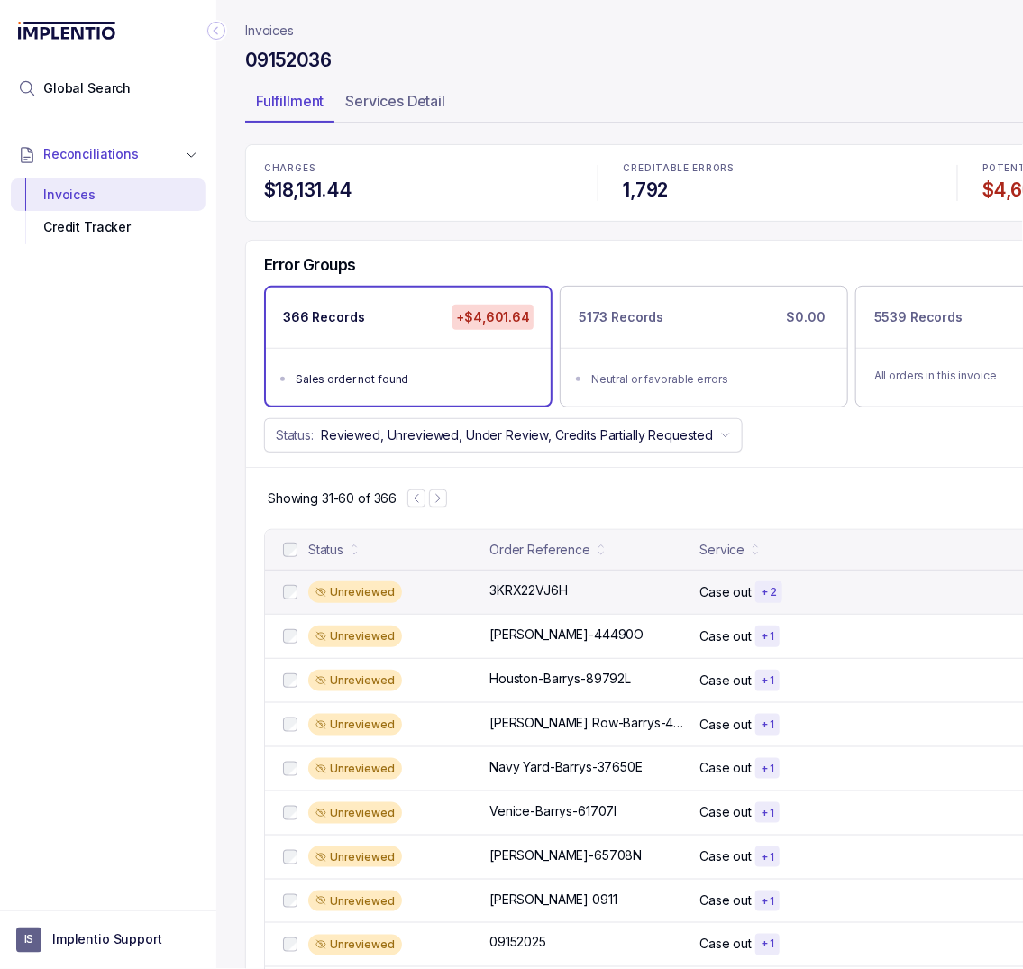
click at [458, 588] on div "Unreviewed" at bounding box center [393, 592] width 170 height 22
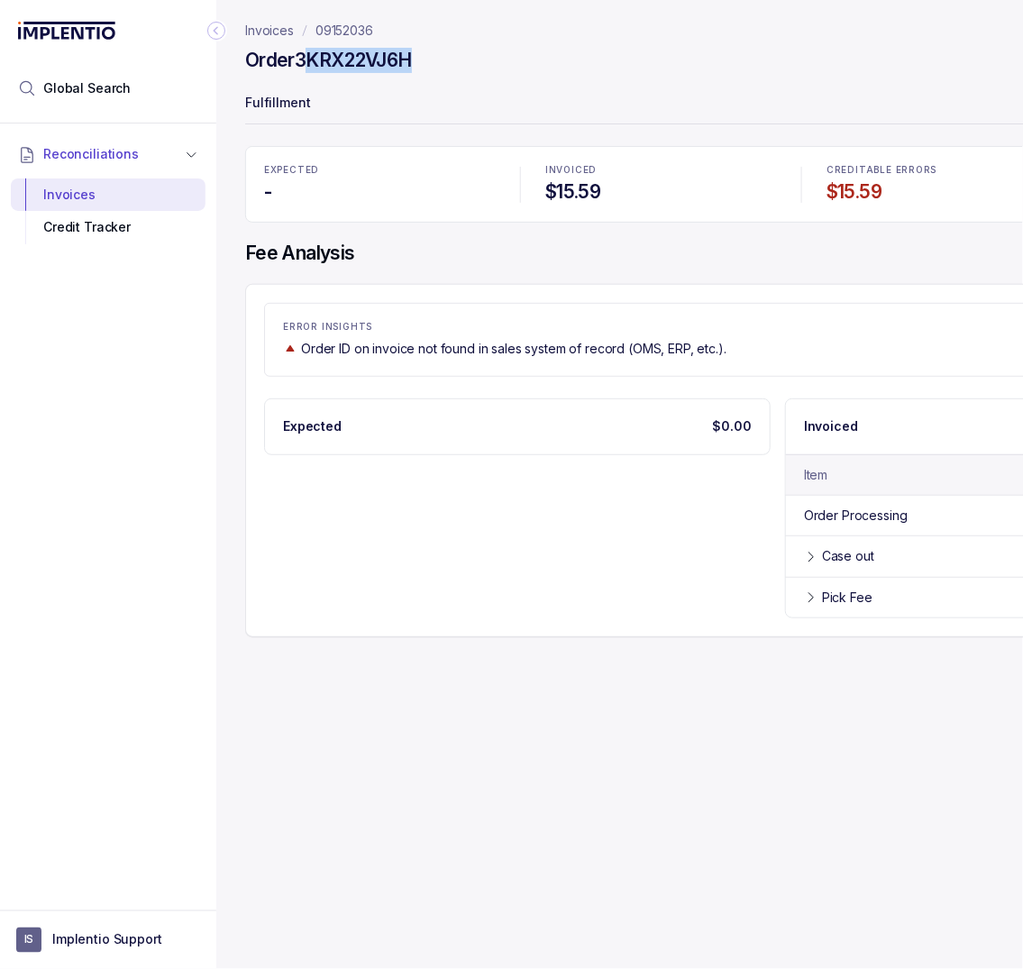
drag, startPoint x: 427, startPoint y: 59, endPoint x: 305, endPoint y: 56, distance: 122.6
click at [305, 56] on div "Order 3KRX22VJ6H" at bounding box center [777, 63] width 1065 height 32
copy h4 "KRX22VJ6H"
click at [299, 55] on h4 "Order 3KRX22VJ6H" at bounding box center [328, 60] width 167 height 25
copy h4 "3KRX22VJ6H"
